Goal: Information Seeking & Learning: Learn about a topic

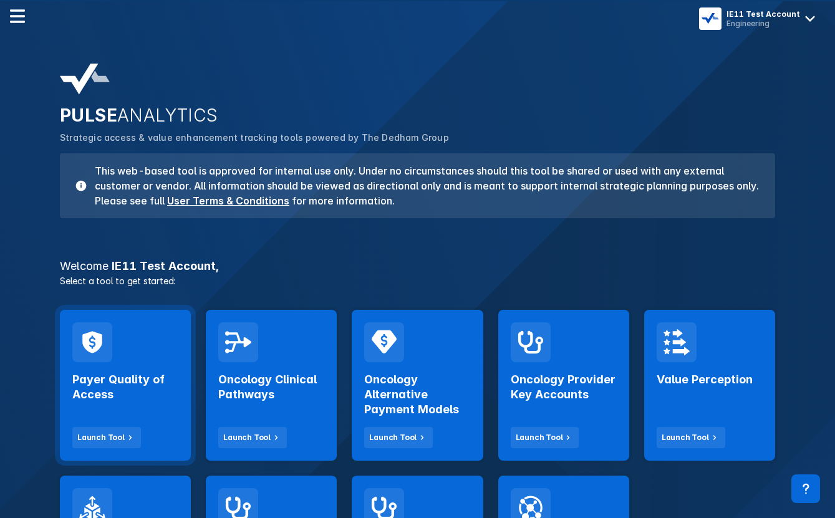
click at [136, 404] on div "Payer Quality of Access Launch Tool" at bounding box center [125, 405] width 106 height 86
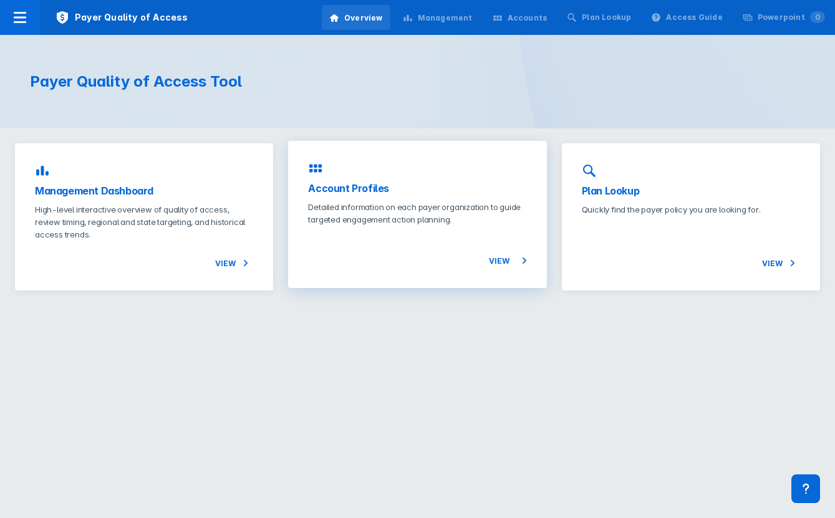
click at [335, 203] on p "Detailed information on each payer organization to guide targeted engagement ac…" at bounding box center [417, 213] width 218 height 25
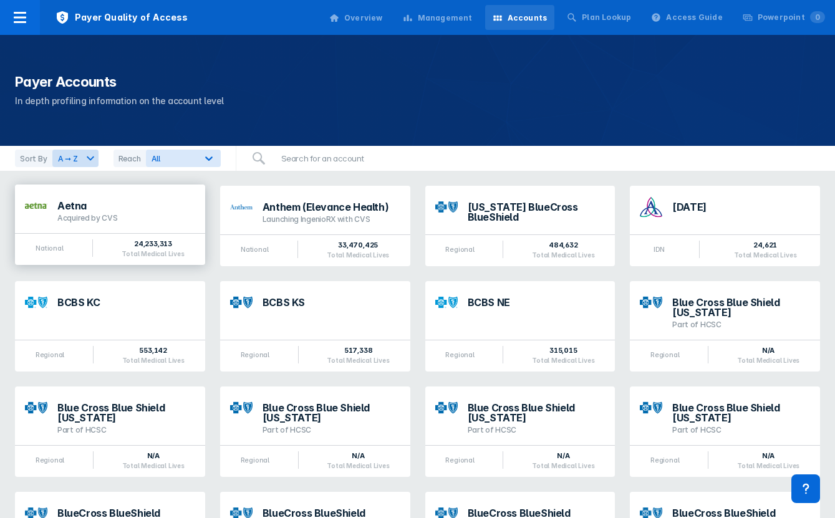
click at [163, 223] on div "Aetna Acquired by CVS" at bounding box center [110, 209] width 190 height 49
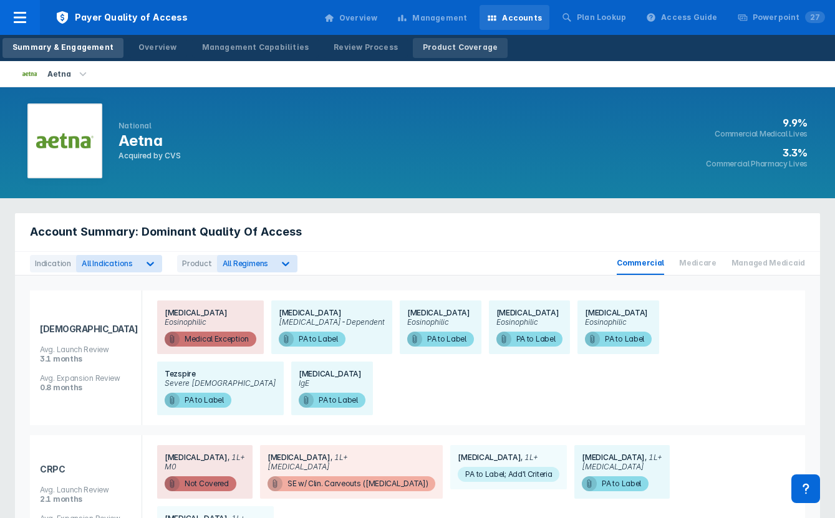
click at [441, 49] on div "Product Coverage" at bounding box center [460, 47] width 75 height 11
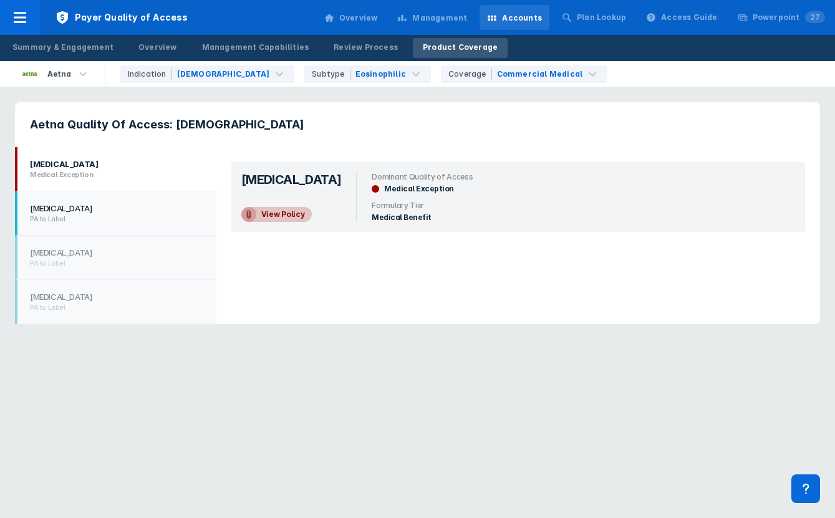
click at [145, 217] on h2 "PA to Label" at bounding box center [114, 219] width 168 height 9
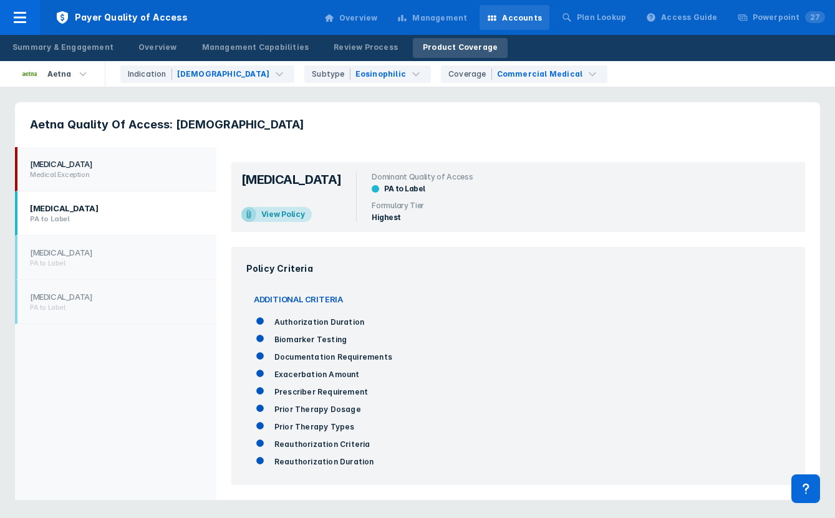
click at [133, 165] on h1 "Cinqair" at bounding box center [114, 164] width 168 height 10
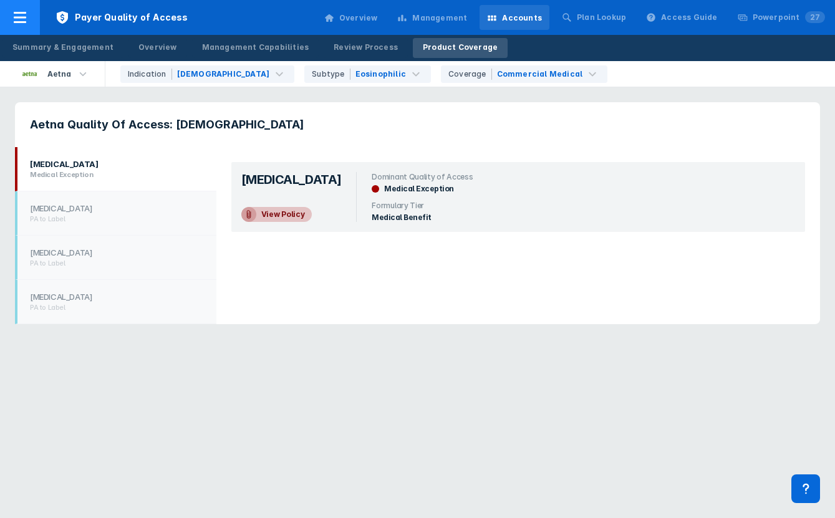
click at [26, 22] on icon at bounding box center [19, 17] width 15 height 15
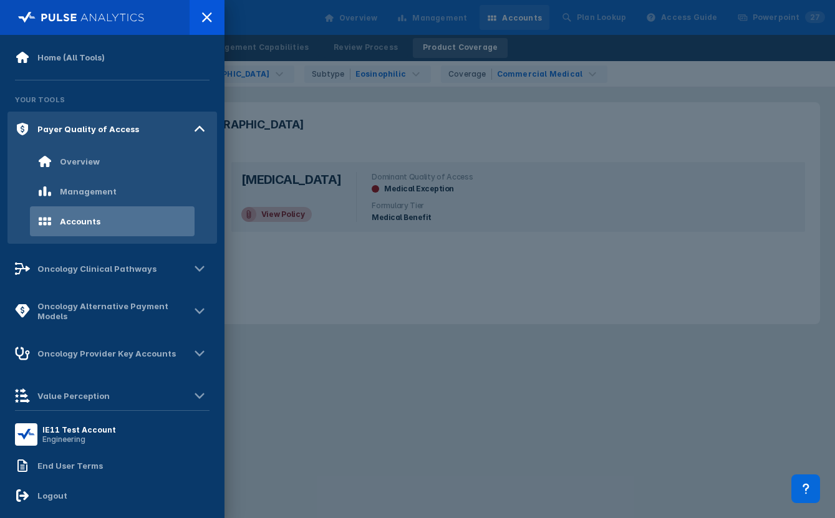
click at [362, 93] on div at bounding box center [417, 259] width 835 height 518
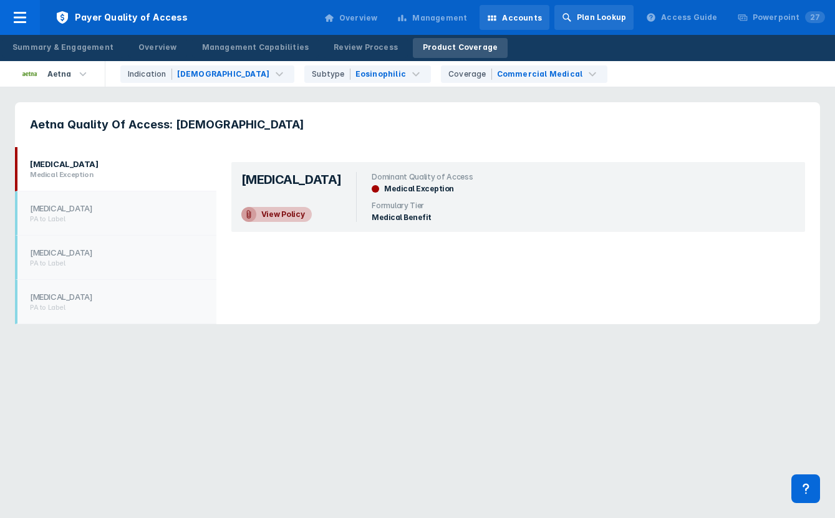
click at [607, 18] on div "Plan Lookup" at bounding box center [601, 17] width 49 height 11
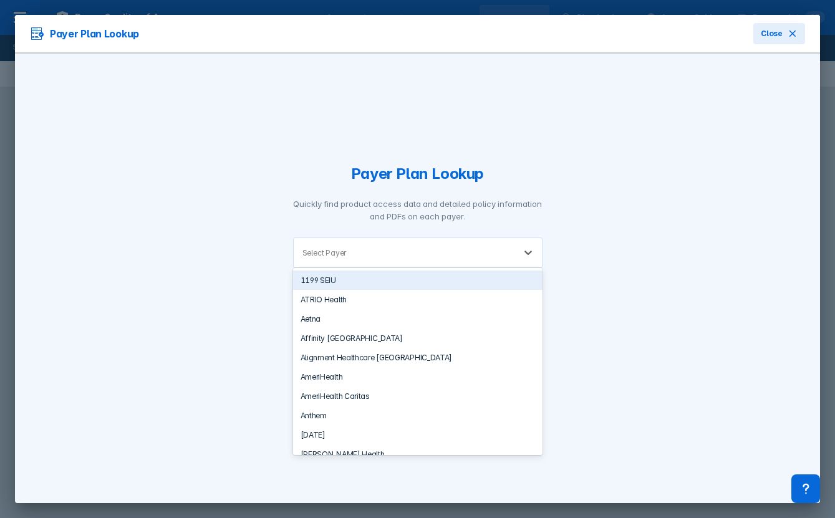
click at [441, 250] on div at bounding box center [427, 253] width 157 height 12
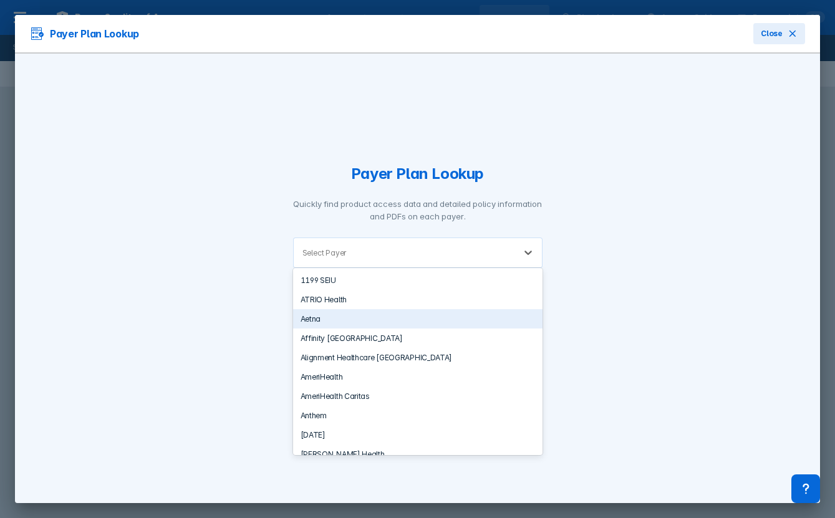
click at [417, 319] on div "Aetna" at bounding box center [418, 318] width 250 height 19
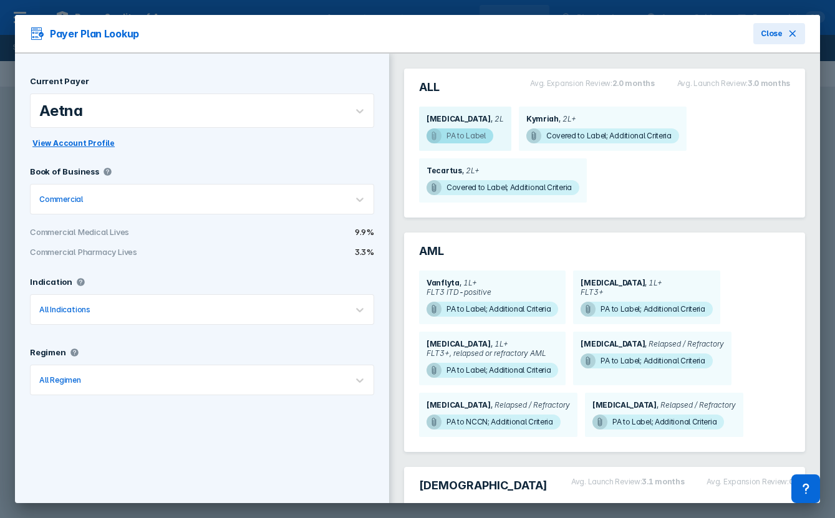
click at [443, 135] on span "PA to Label" at bounding box center [460, 135] width 67 height 15
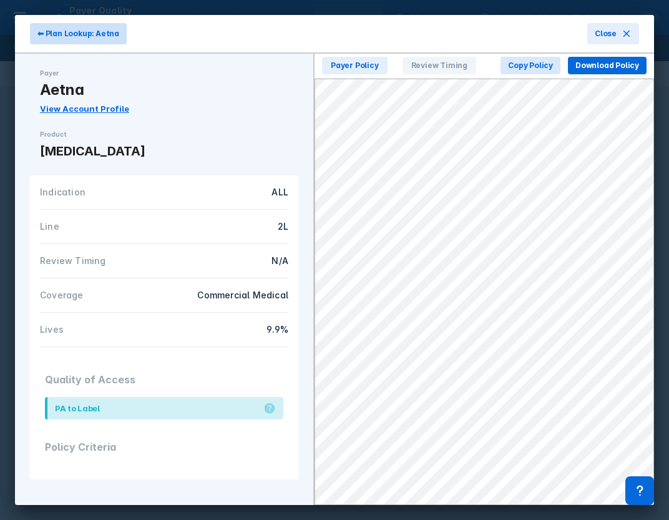
click at [87, 37] on span "⬅ Plan Lookup: Aetna" at bounding box center [78, 33] width 82 height 11
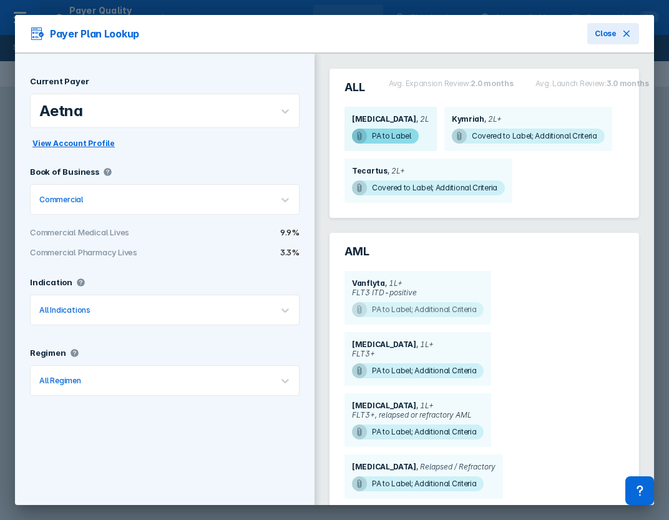
click at [382, 310] on span "PA to Label; Additional Criteria" at bounding box center [418, 309] width 132 height 15
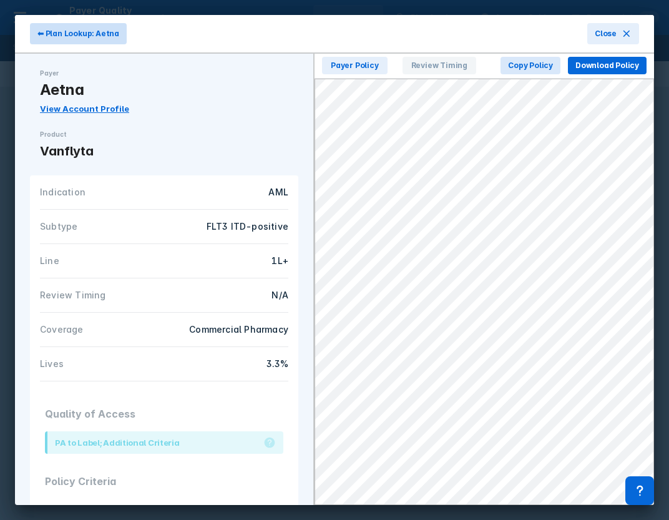
click at [74, 28] on span "⬅ Plan Lookup: Aetna" at bounding box center [78, 33] width 82 height 11
